Goal: Task Accomplishment & Management: Manage account settings

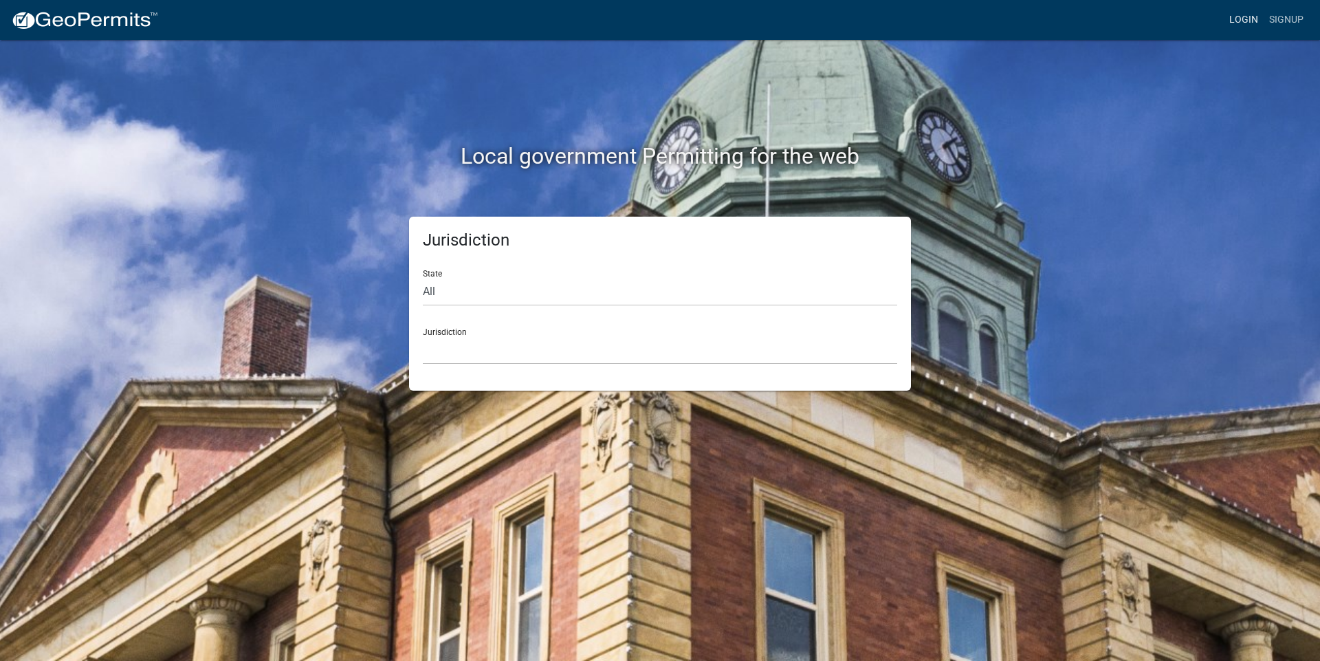
click at [1247, 16] on link "Login" at bounding box center [1244, 20] width 40 height 26
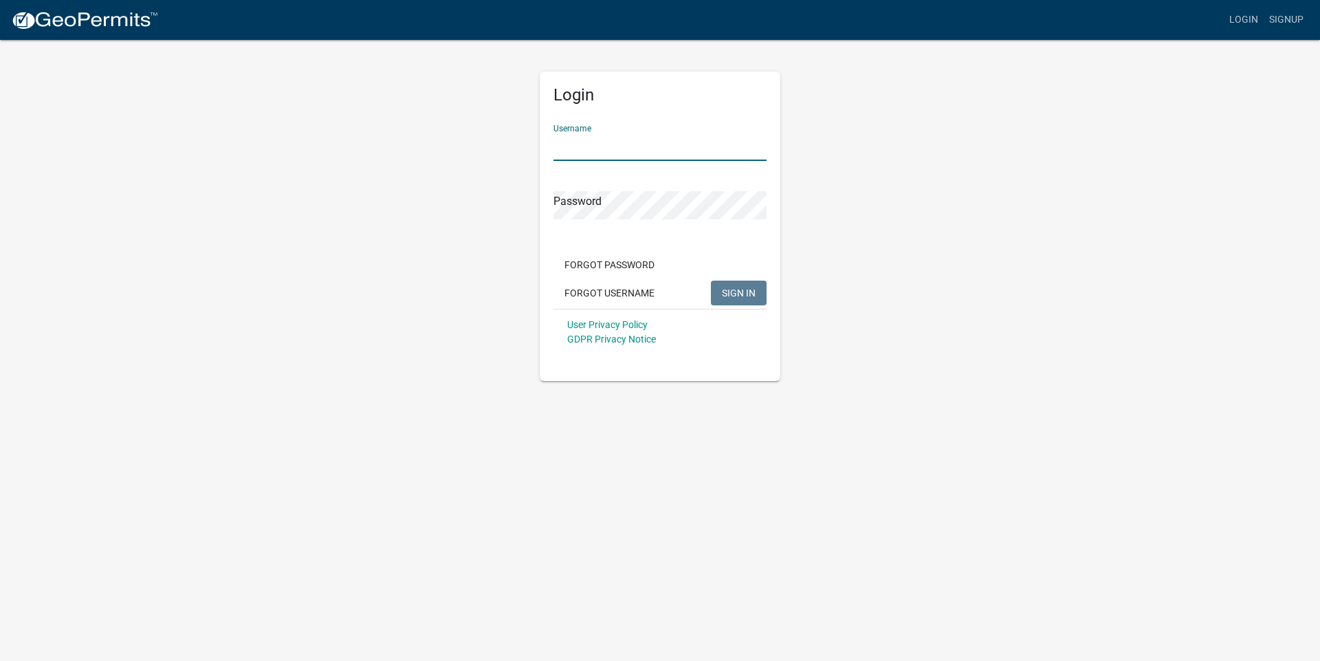
click at [709, 158] on input "Username" at bounding box center [660, 147] width 213 height 28
click at [748, 303] on button "SIGN IN" at bounding box center [739, 293] width 56 height 25
click at [730, 293] on span "SIGN IN" at bounding box center [739, 292] width 34 height 11
click at [711, 281] on button "SIGN IN" at bounding box center [739, 293] width 56 height 25
click at [730, 292] on span "SIGN IN" at bounding box center [739, 292] width 34 height 11
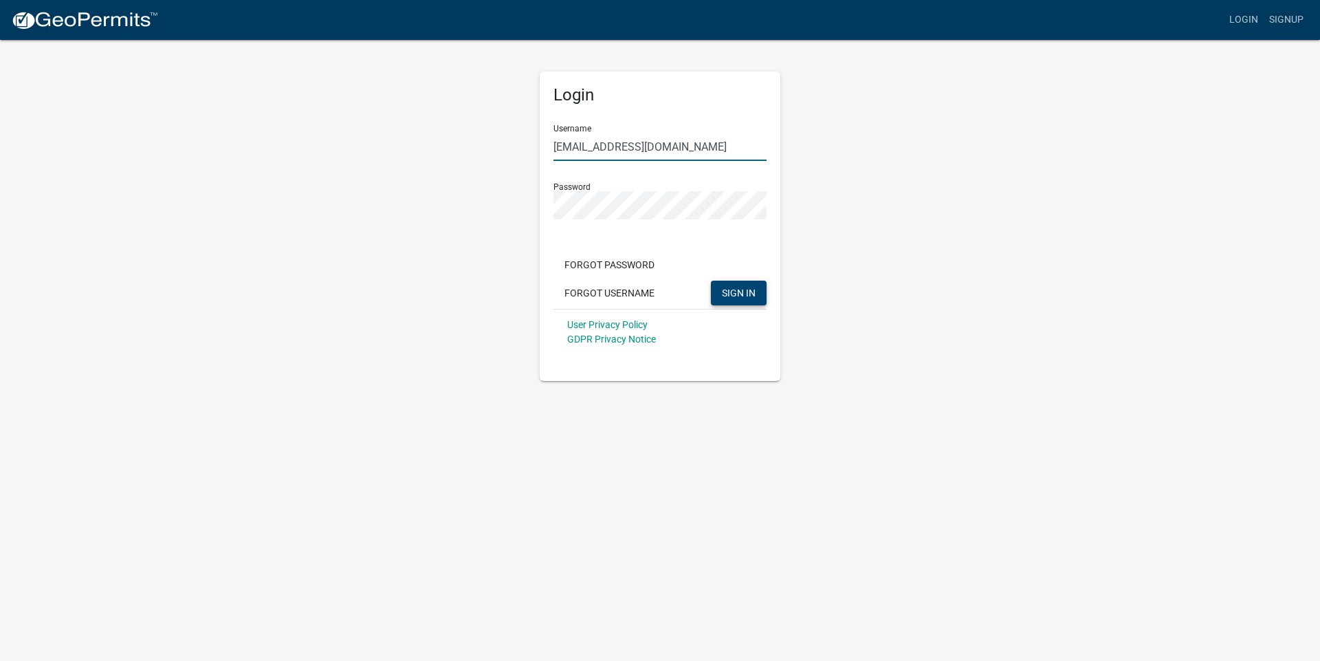
click at [679, 152] on input "Tgibson@madisonco.us" at bounding box center [660, 147] width 213 height 28
type input "T"
type input "GibsonLee"
click at [736, 298] on span "SIGN IN" at bounding box center [739, 292] width 34 height 11
click at [711, 281] on button "SIGN IN" at bounding box center [739, 293] width 56 height 25
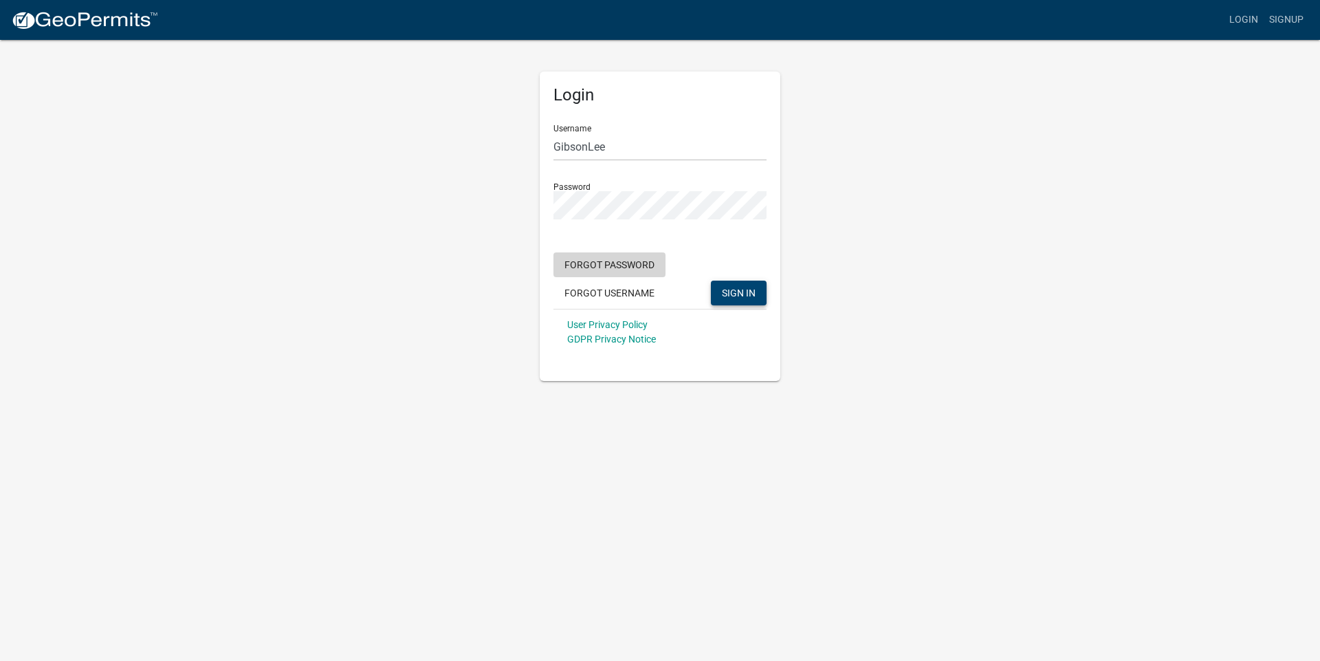
click at [606, 267] on button "Forgot Password" at bounding box center [610, 264] width 112 height 25
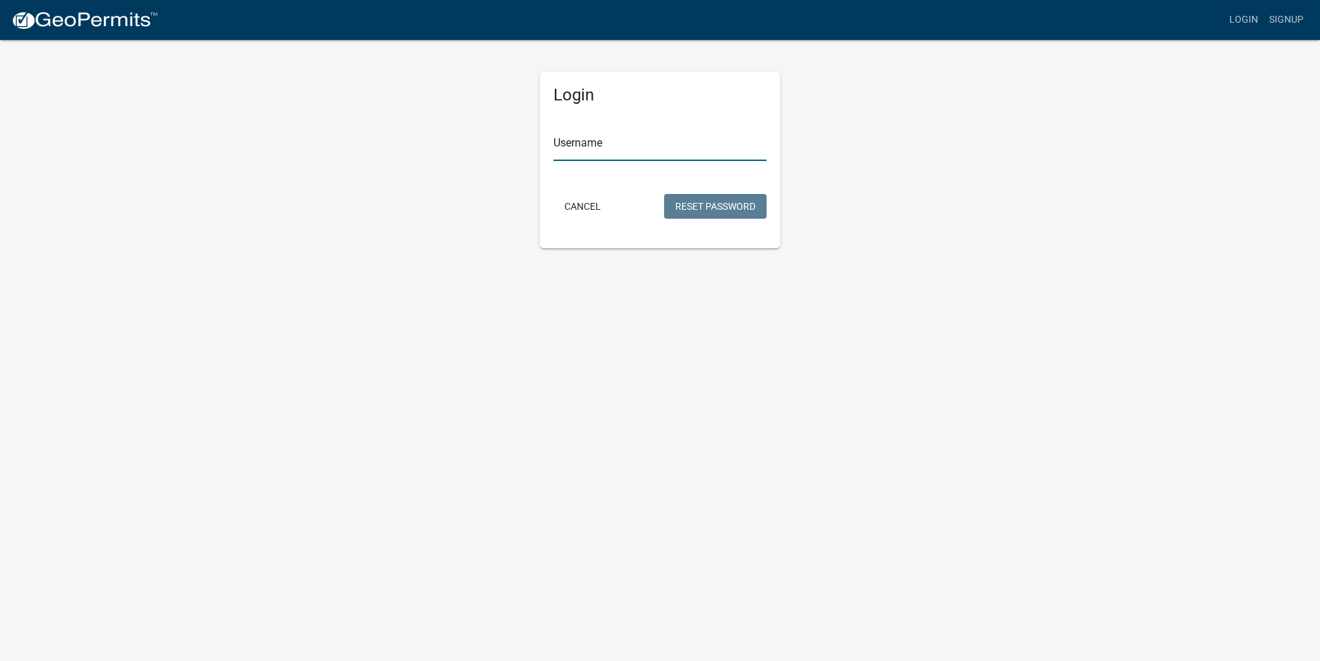
type input "GibsonLee"
click at [721, 210] on button "Reset Password" at bounding box center [715, 206] width 102 height 25
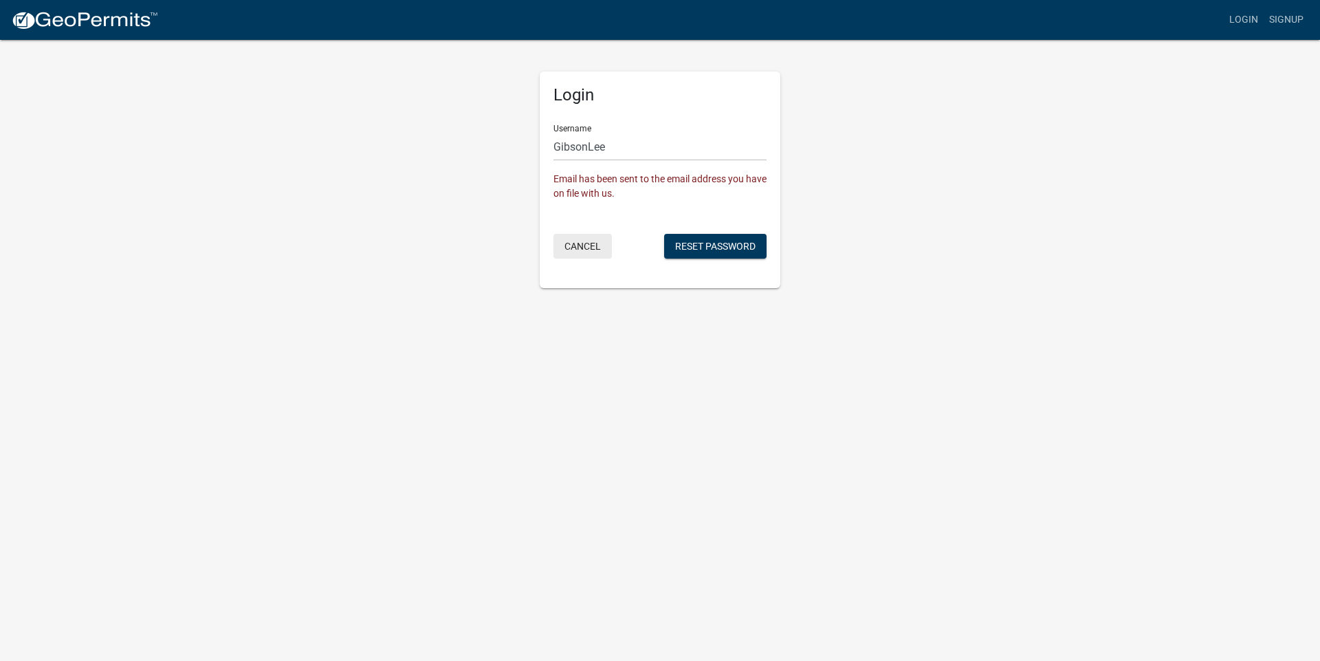
click at [605, 275] on div "Login Username GibsonLee Email has been sent to the email address you have on f…" at bounding box center [660, 180] width 241 height 217
click at [582, 248] on button "Cancel" at bounding box center [583, 246] width 58 height 25
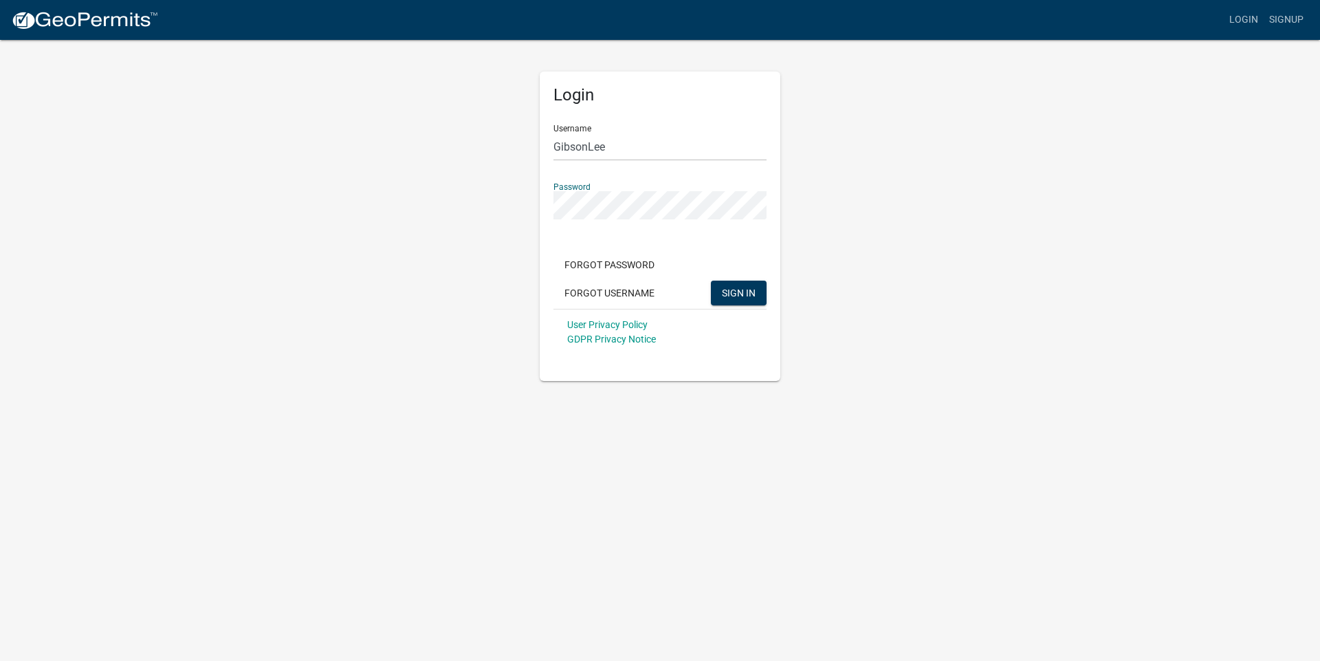
click at [711, 281] on button "SIGN IN" at bounding box center [739, 293] width 56 height 25
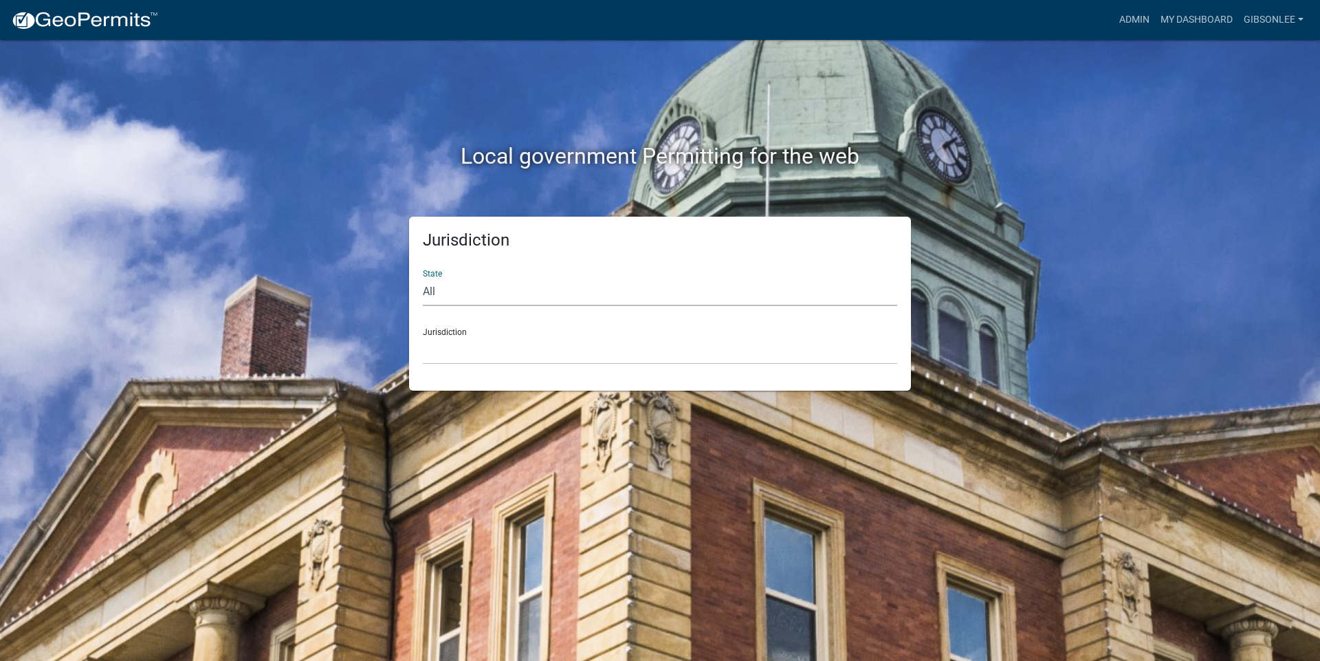
click at [530, 296] on select "All [US_STATE] [US_STATE] [US_STATE] [US_STATE] [US_STATE] [US_STATE] [US_STATE…" at bounding box center [660, 292] width 474 height 28
select select "[US_STATE]"
click at [423, 278] on select "All [US_STATE] [US_STATE] [US_STATE] [US_STATE] [US_STATE] [US_STATE] [US_STATE…" at bounding box center [660, 292] width 474 height 28
drag, startPoint x: 496, startPoint y: 355, endPoint x: 503, endPoint y: 364, distance: 11.3
click at [498, 358] on select "[GEOGRAPHIC_DATA], [US_STATE][PERSON_NAME][GEOGRAPHIC_DATA], [US_STATE][PERSON_…" at bounding box center [660, 350] width 474 height 28
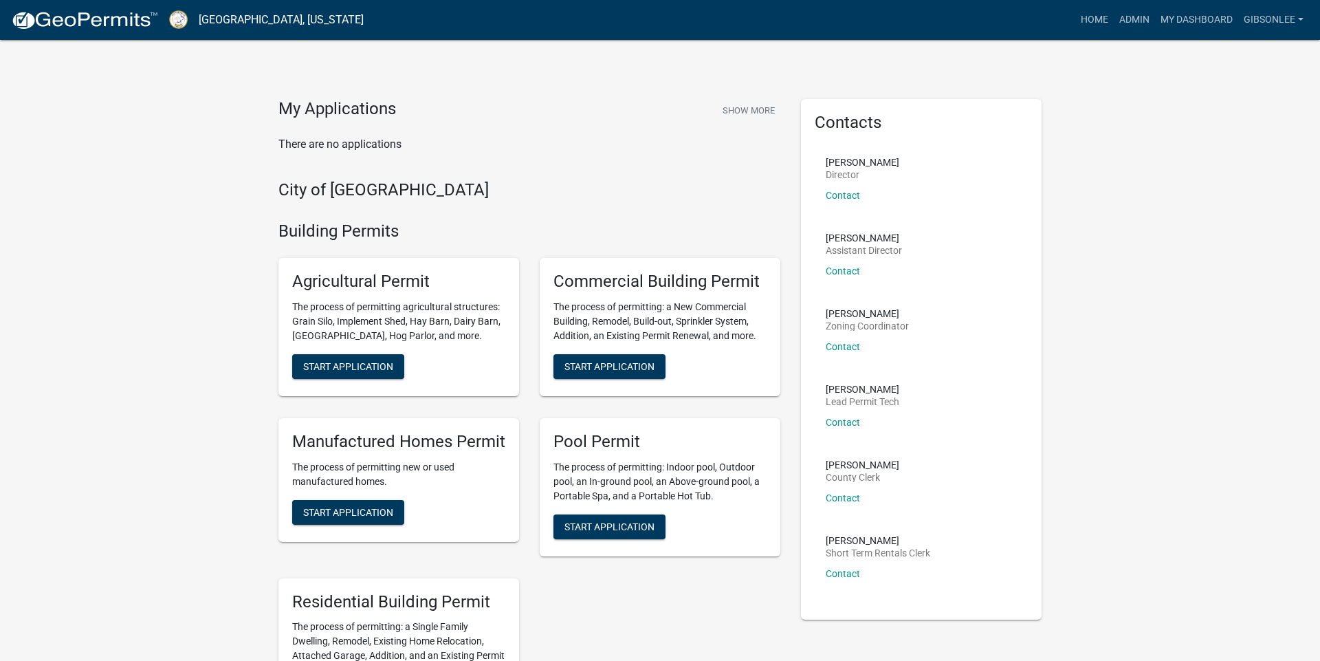
click at [219, 25] on link "[GEOGRAPHIC_DATA], [US_STATE]" at bounding box center [281, 19] width 165 height 23
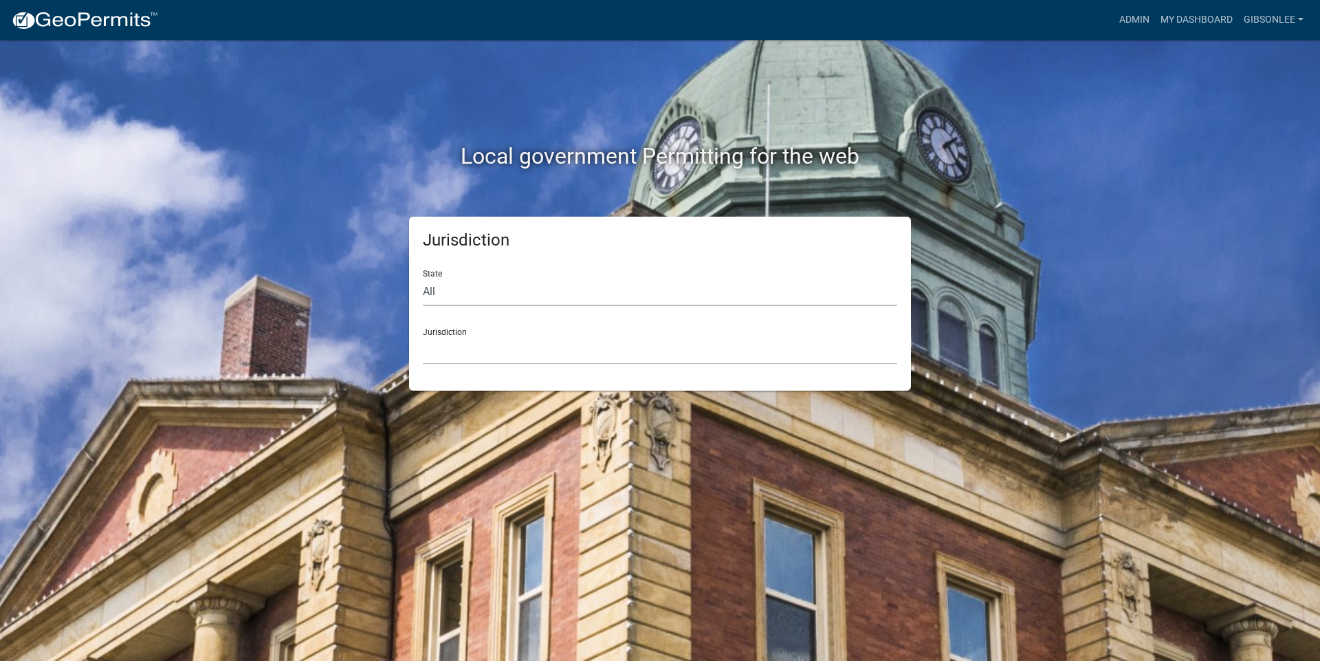
click at [451, 294] on select "All [US_STATE] [US_STATE] [US_STATE] [US_STATE] [US_STATE] [US_STATE] [US_STATE…" at bounding box center [660, 292] width 474 height 28
select select "[US_STATE]"
click at [423, 278] on select "All [US_STATE] [US_STATE] [US_STATE] [US_STATE] [US_STATE] [US_STATE] [US_STATE…" at bounding box center [660, 292] width 474 height 28
click at [475, 356] on select "[GEOGRAPHIC_DATA], [US_STATE][PERSON_NAME][GEOGRAPHIC_DATA], [US_STATE][PERSON_…" at bounding box center [660, 350] width 474 height 28
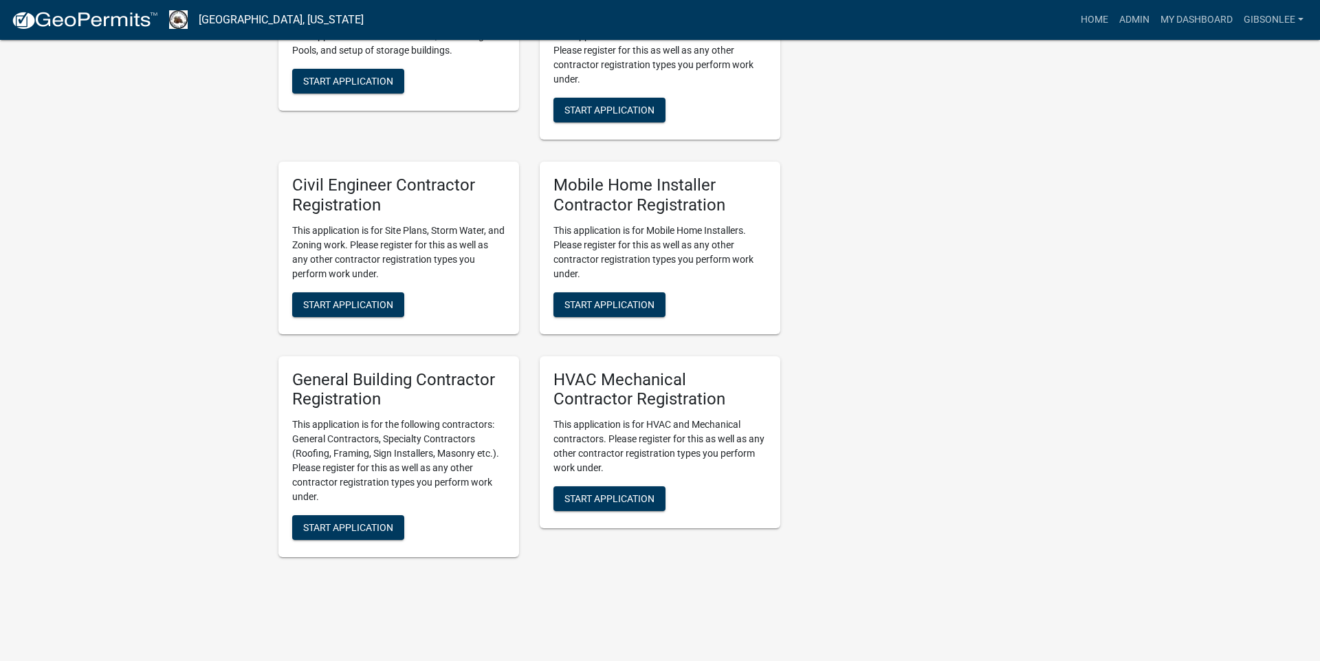
scroll to position [391, 0]
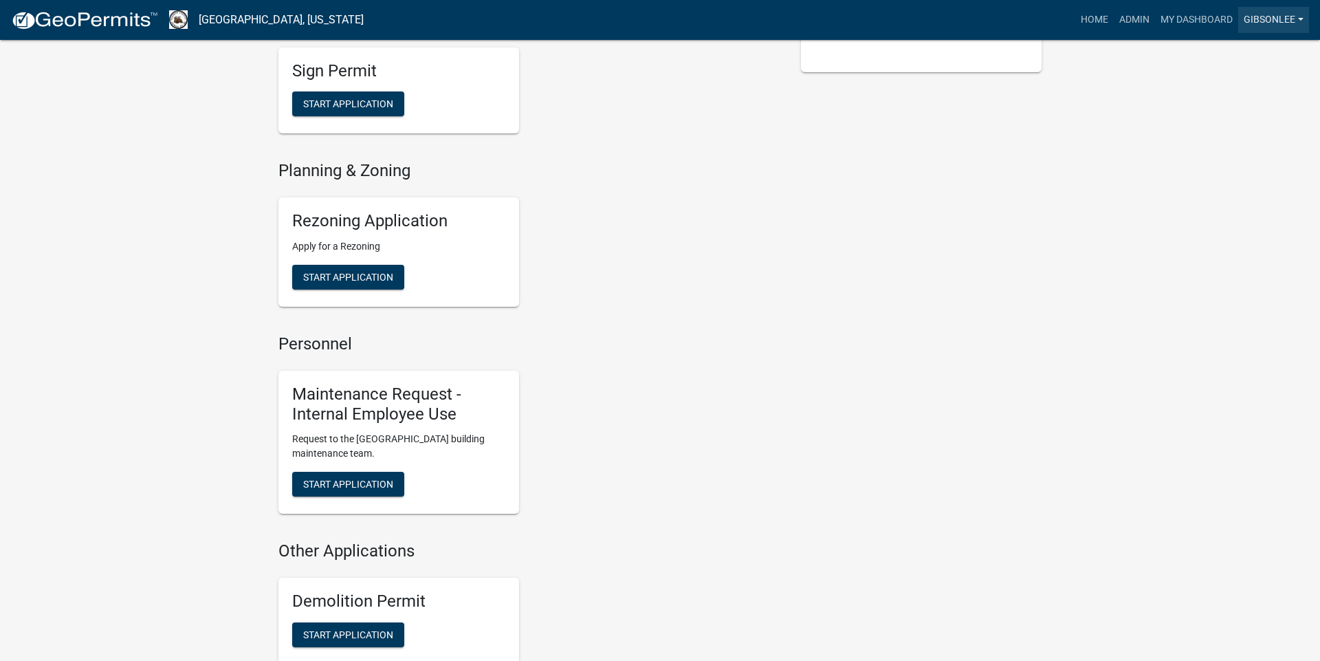
click at [1269, 27] on link "GibsonLee" at bounding box center [1273, 20] width 71 height 26
click at [1181, 24] on link "My Dashboard" at bounding box center [1196, 20] width 83 height 26
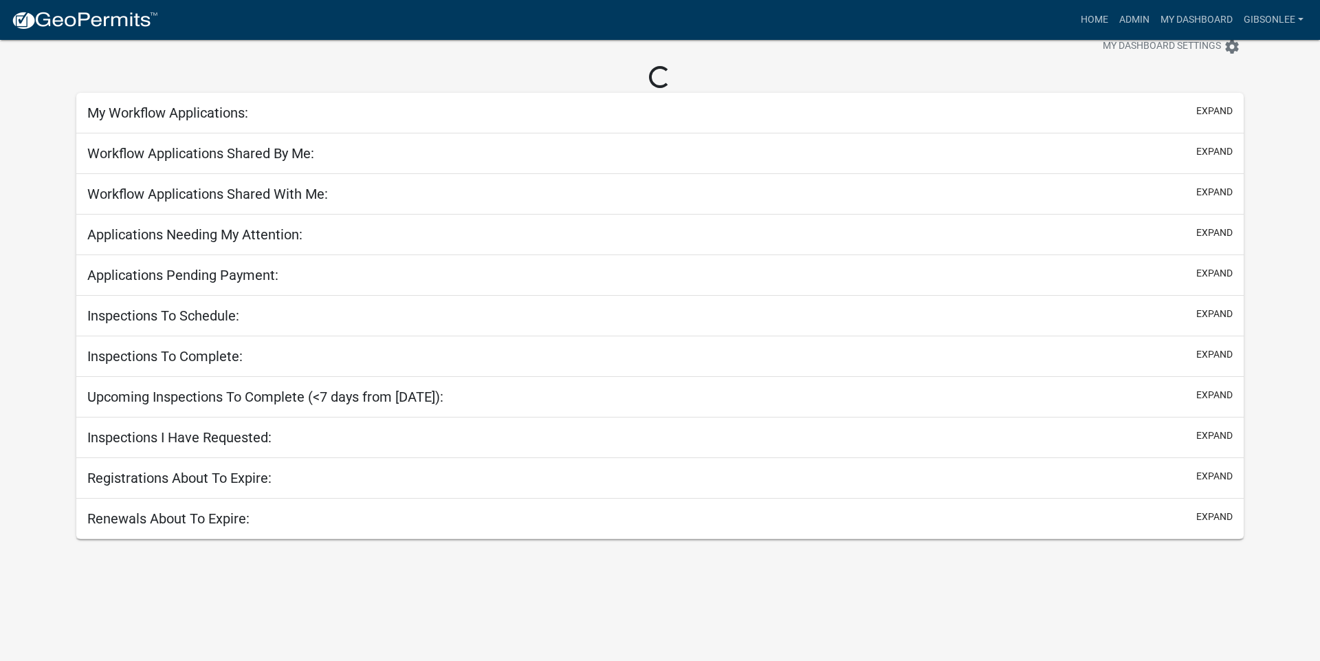
scroll to position [40, 0]
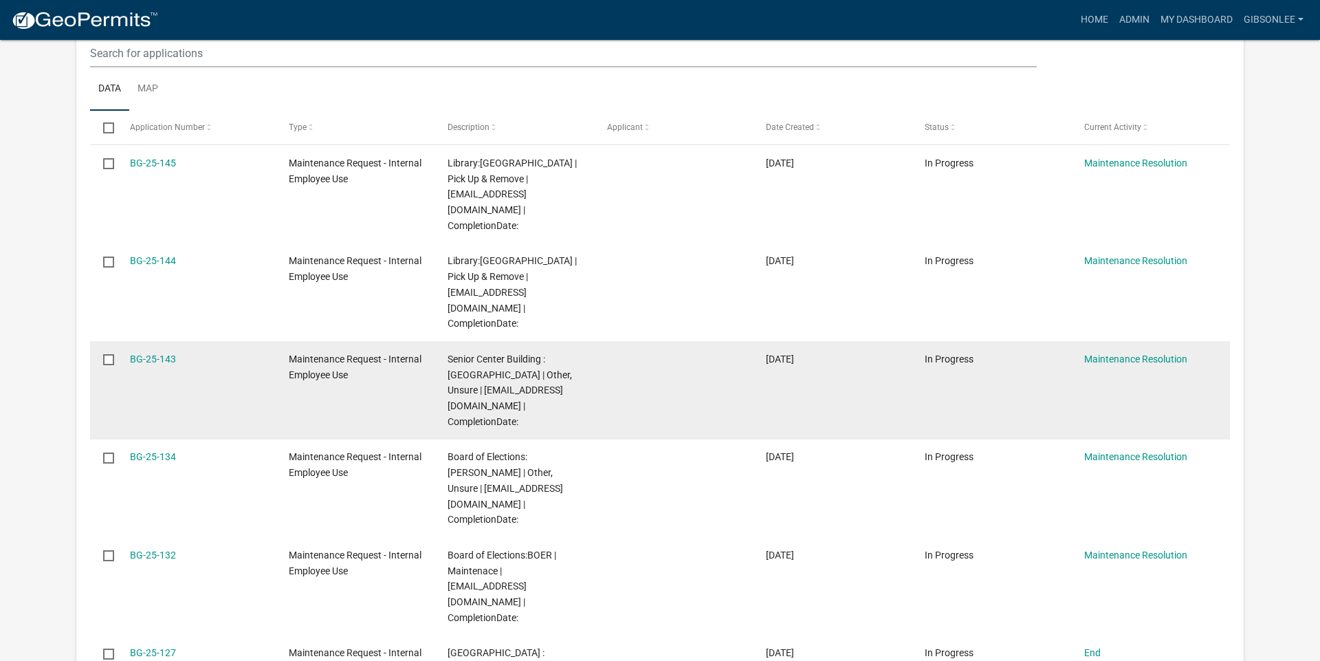
scroll to position [368, 0]
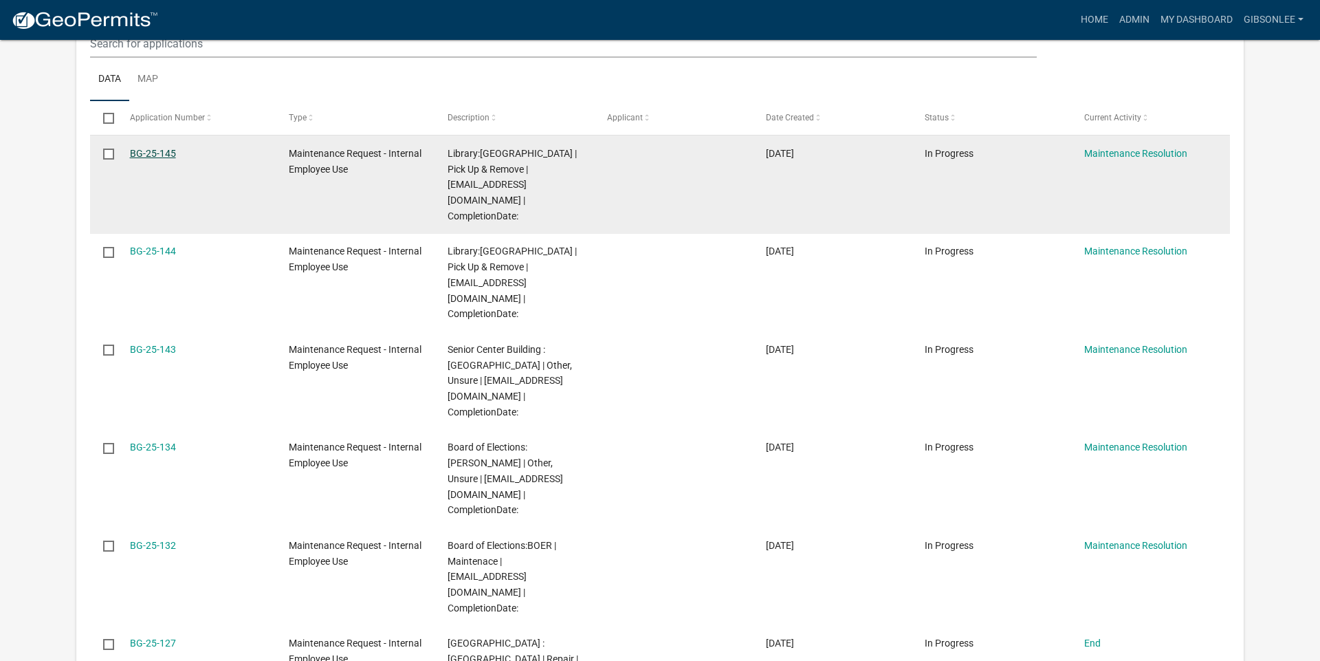
click at [166, 157] on link "BG-25-145" at bounding box center [153, 153] width 46 height 11
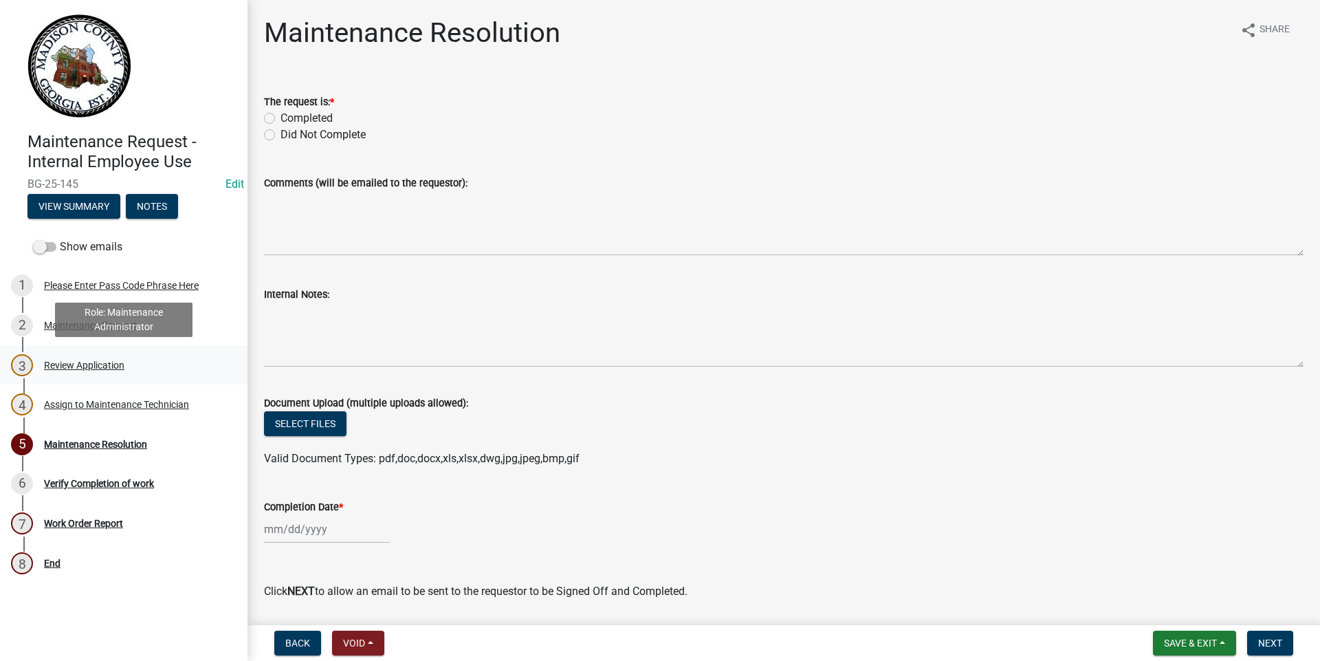
click at [100, 367] on div "Review Application" at bounding box center [84, 365] width 80 height 10
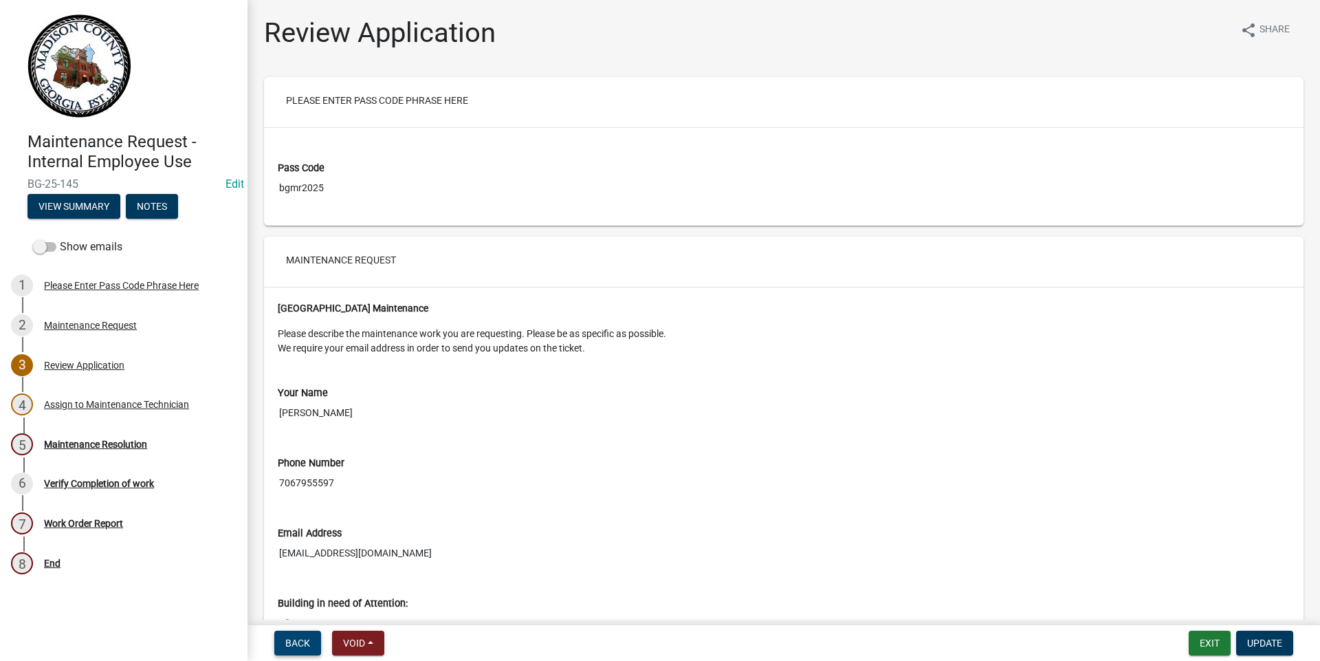
click at [300, 644] on span "Back" at bounding box center [297, 642] width 25 height 11
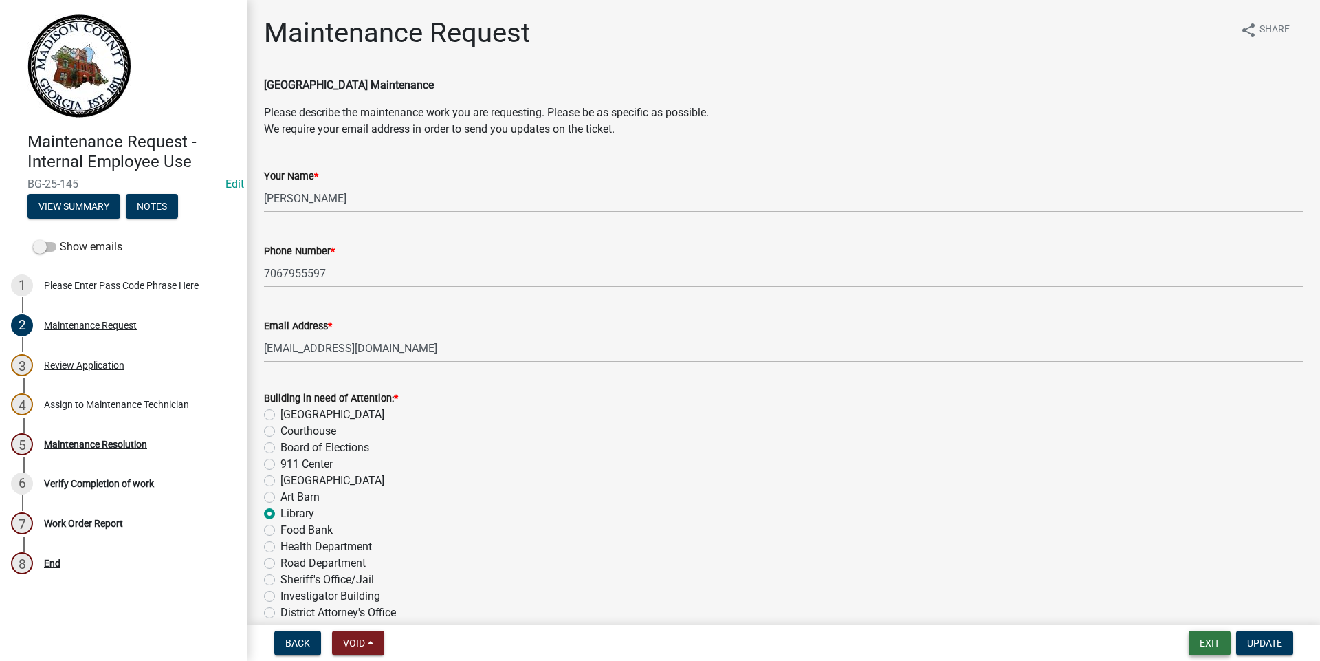
click at [1215, 647] on button "Exit" at bounding box center [1210, 643] width 42 height 25
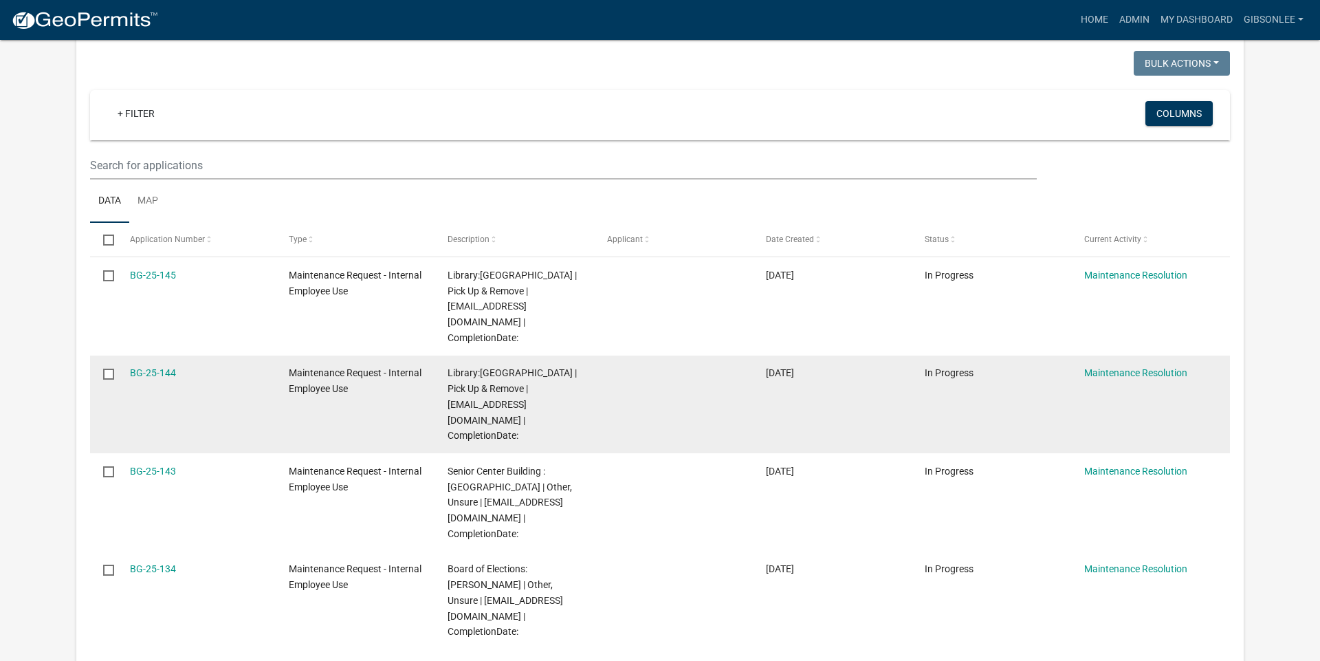
scroll to position [248, 0]
click at [160, 365] on link "BG-25-144" at bounding box center [153, 370] width 46 height 11
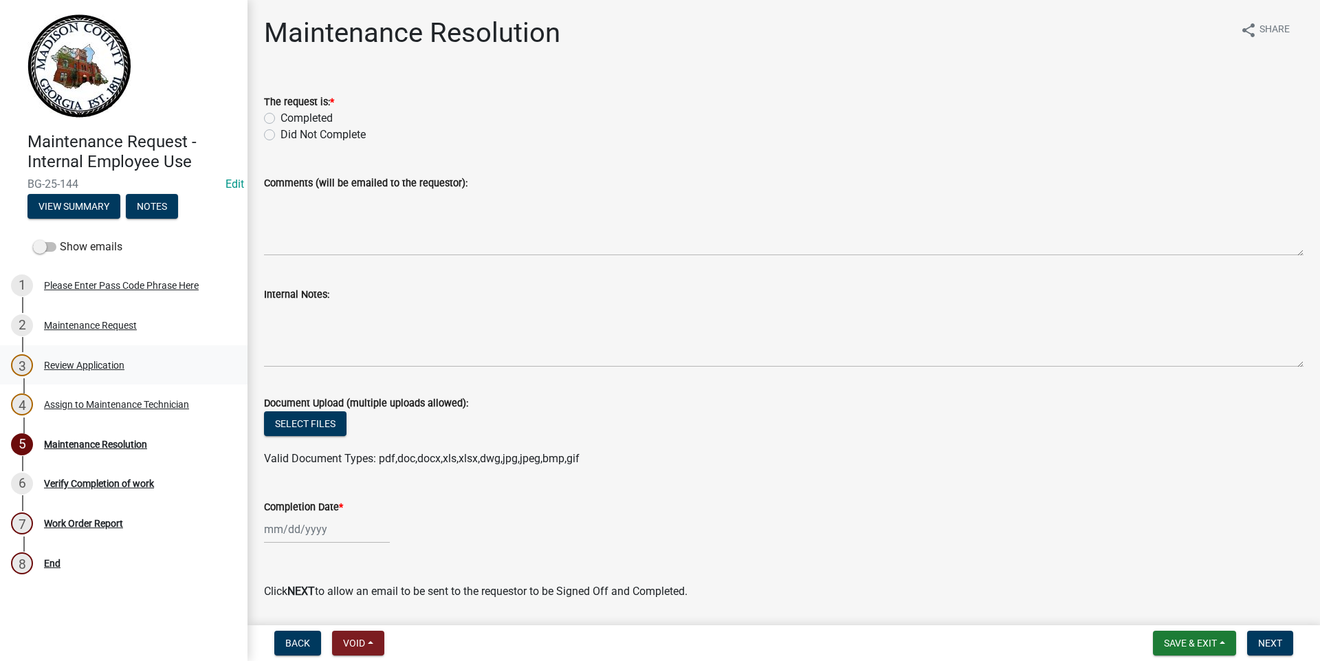
click at [88, 373] on div "3 Review Application" at bounding box center [118, 365] width 215 height 22
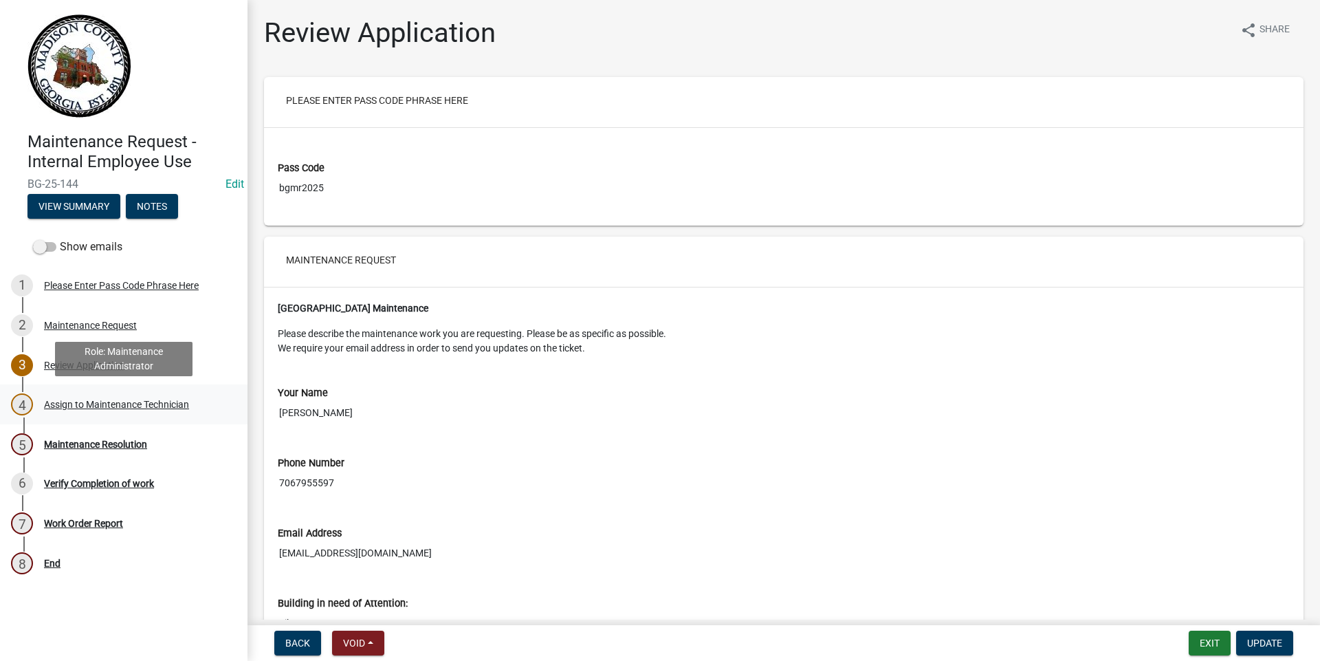
click at [88, 404] on div "Assign to Maintenance Technician" at bounding box center [116, 405] width 145 height 10
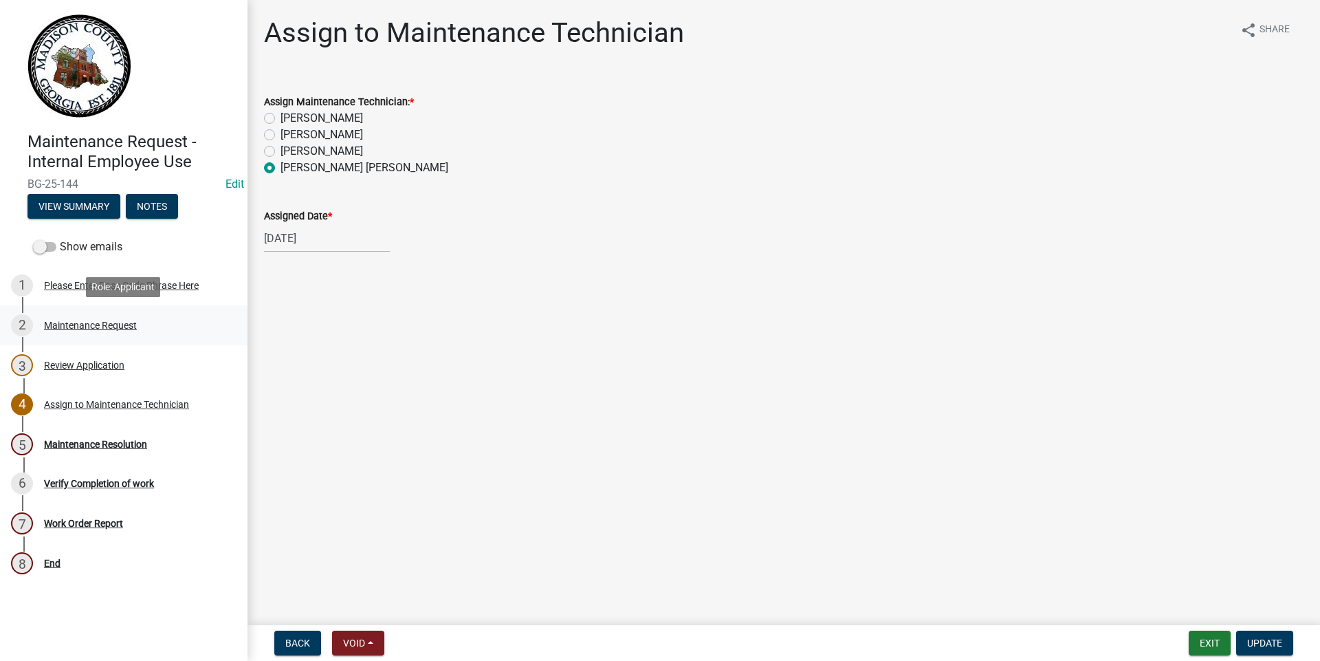
click at [108, 326] on div "Maintenance Request" at bounding box center [90, 325] width 93 height 10
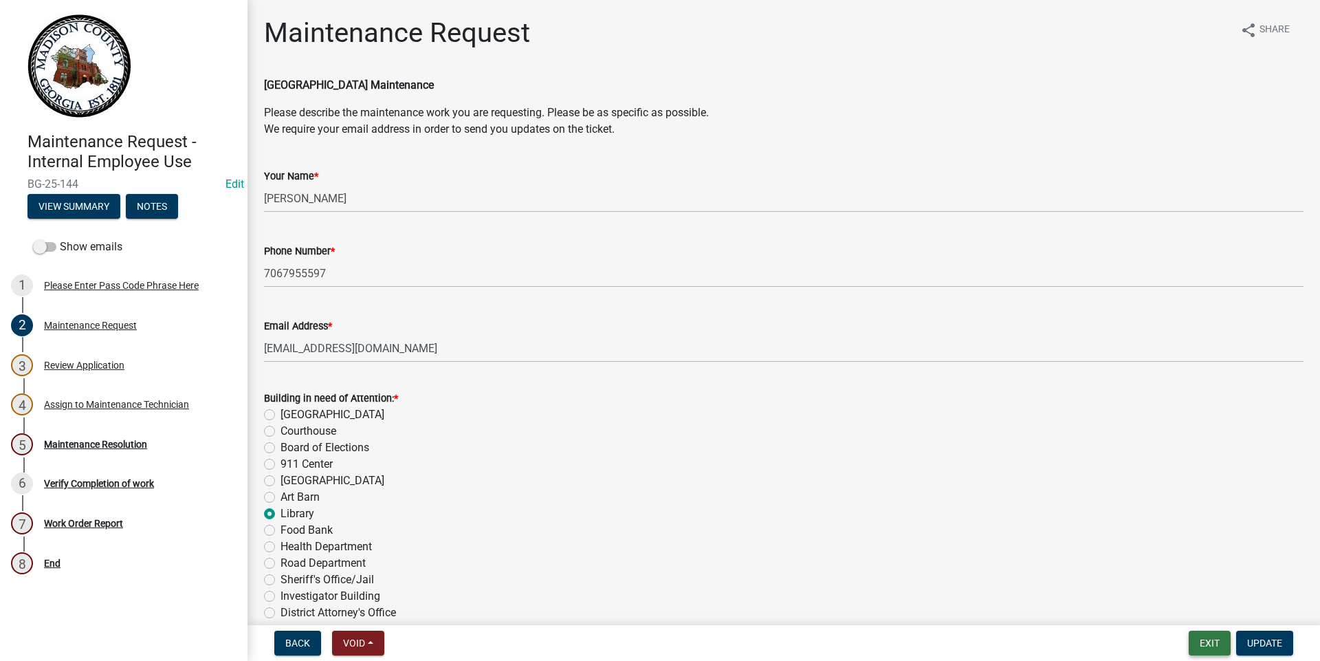
click at [1214, 646] on button "Exit" at bounding box center [1210, 643] width 42 height 25
